Goal: Find contact information: Find contact information

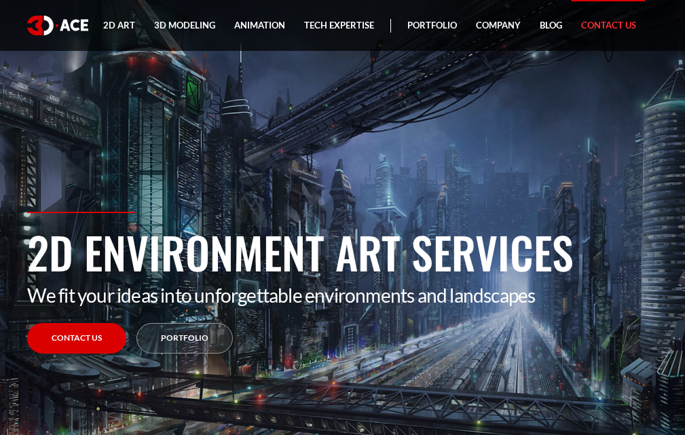
click at [615, 16] on link "Contact Us" at bounding box center [608, 25] width 74 height 51
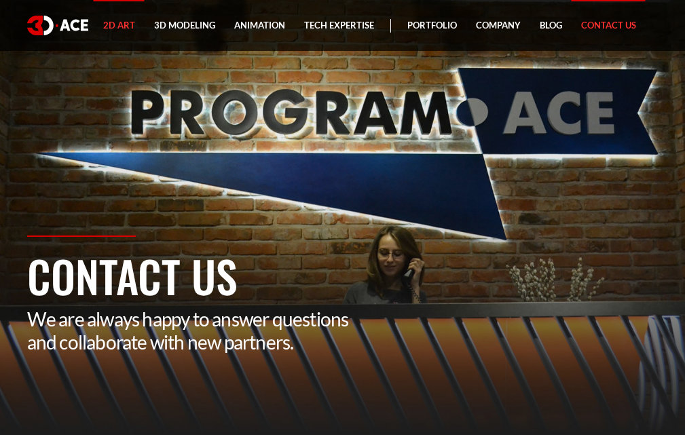
drag, startPoint x: 62, startPoint y: 31, endPoint x: 118, endPoint y: 43, distance: 57.6
click at [117, 43] on link "2D Art" at bounding box center [119, 25] width 51 height 51
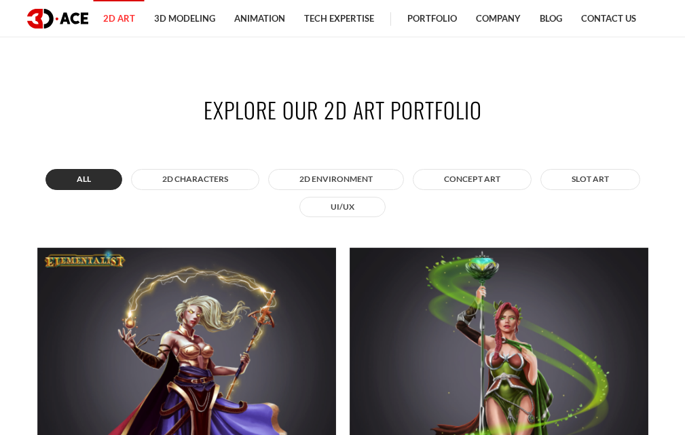
scroll to position [1018, 0]
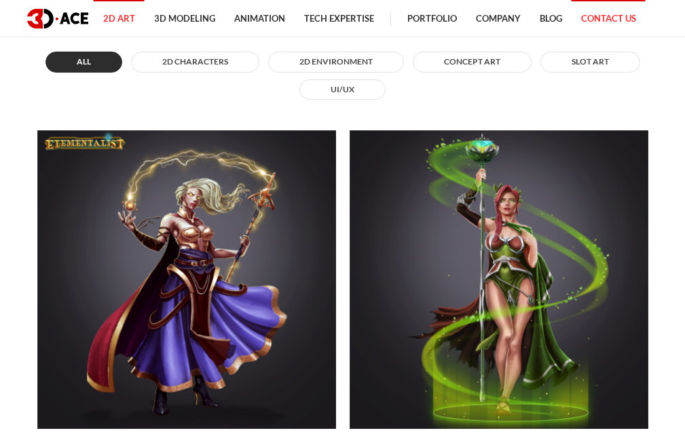
click at [611, 14] on link "Contact Us" at bounding box center [608, 18] width 74 height 37
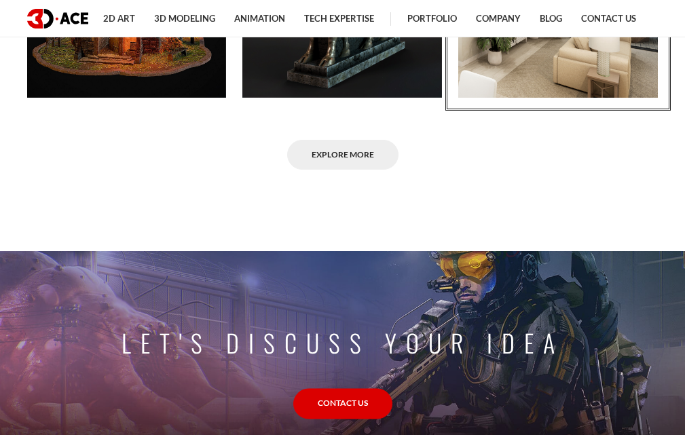
scroll to position [746, 0]
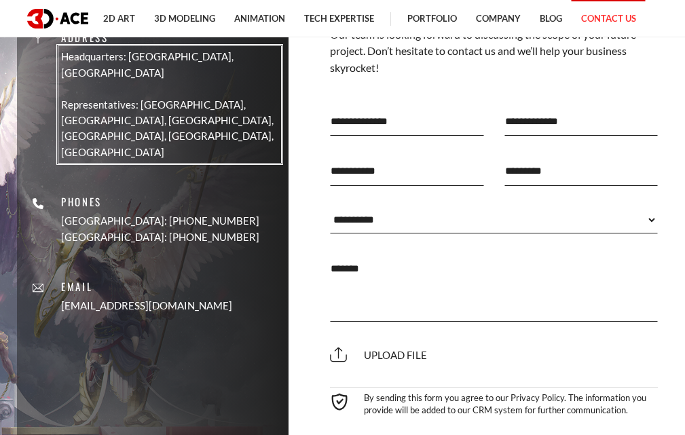
scroll to position [814, 0]
